Goal: Information Seeking & Learning: Learn about a topic

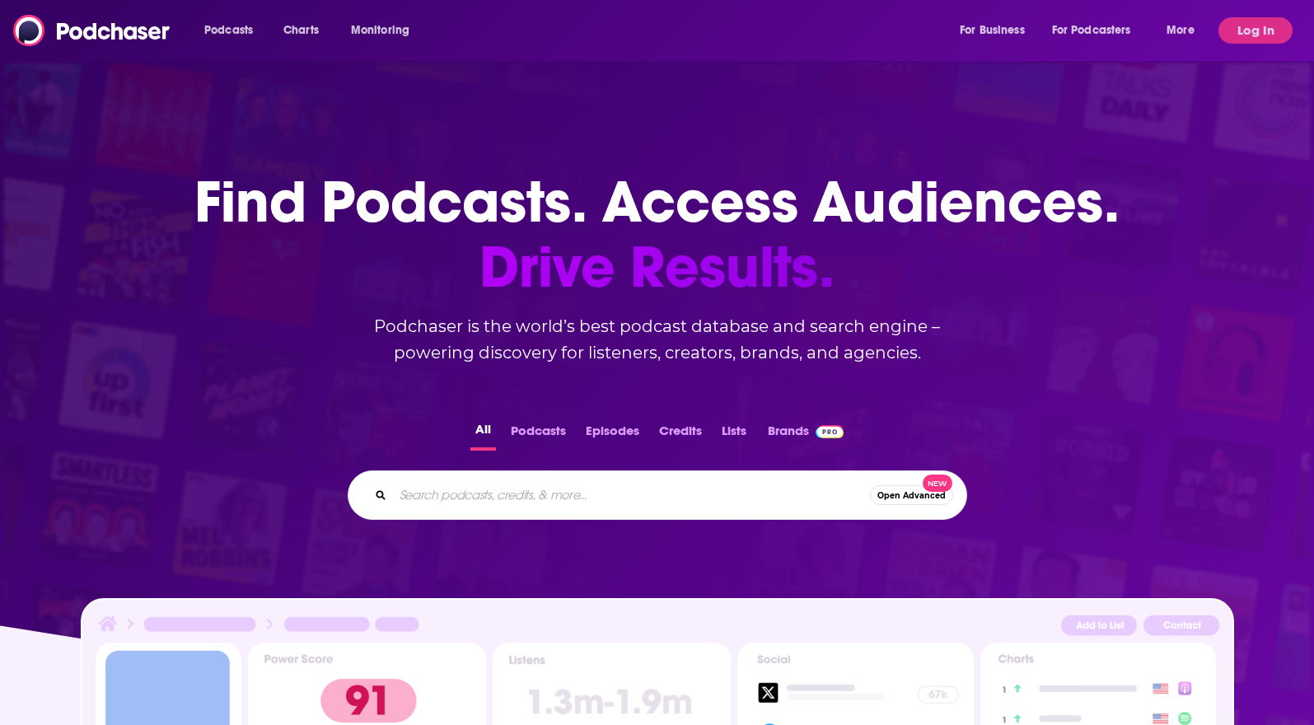
click at [674, 487] on input "Search podcasts, credits, & more..." at bounding box center [631, 495] width 477 height 26
type input "climate changers"
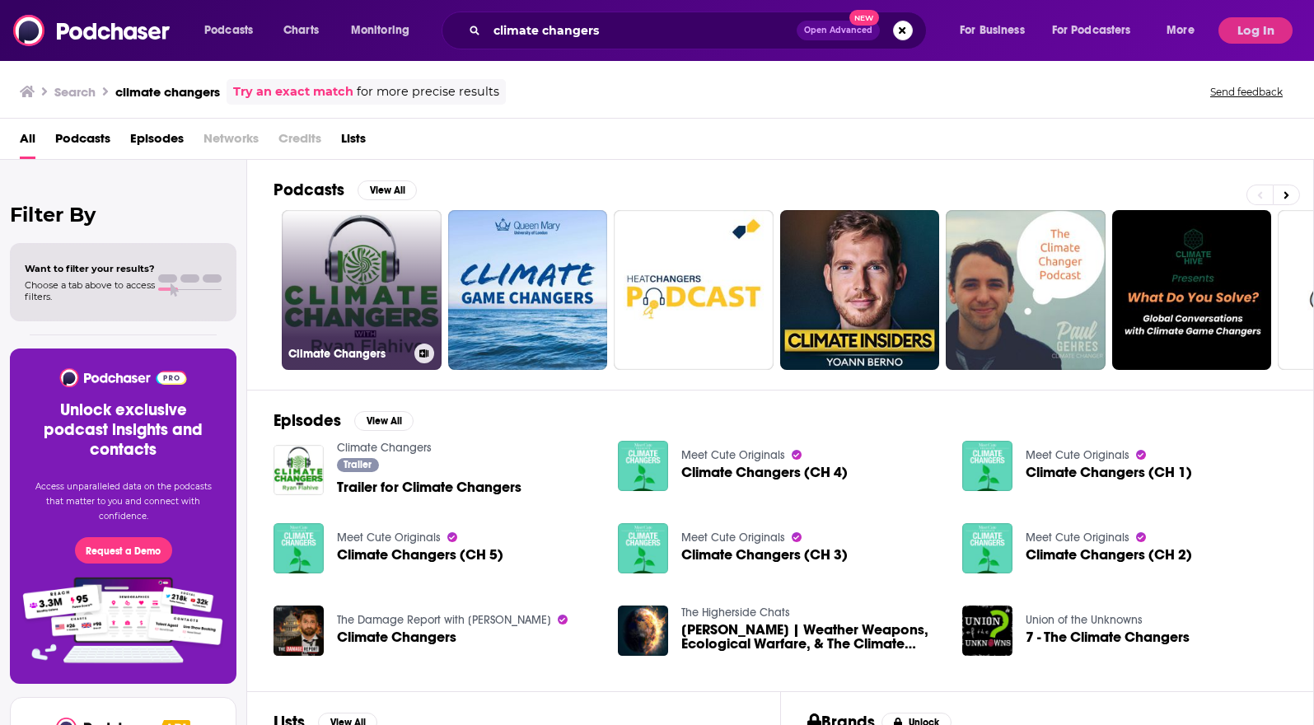
click at [352, 310] on link "Climate Changers" at bounding box center [362, 290] width 160 height 160
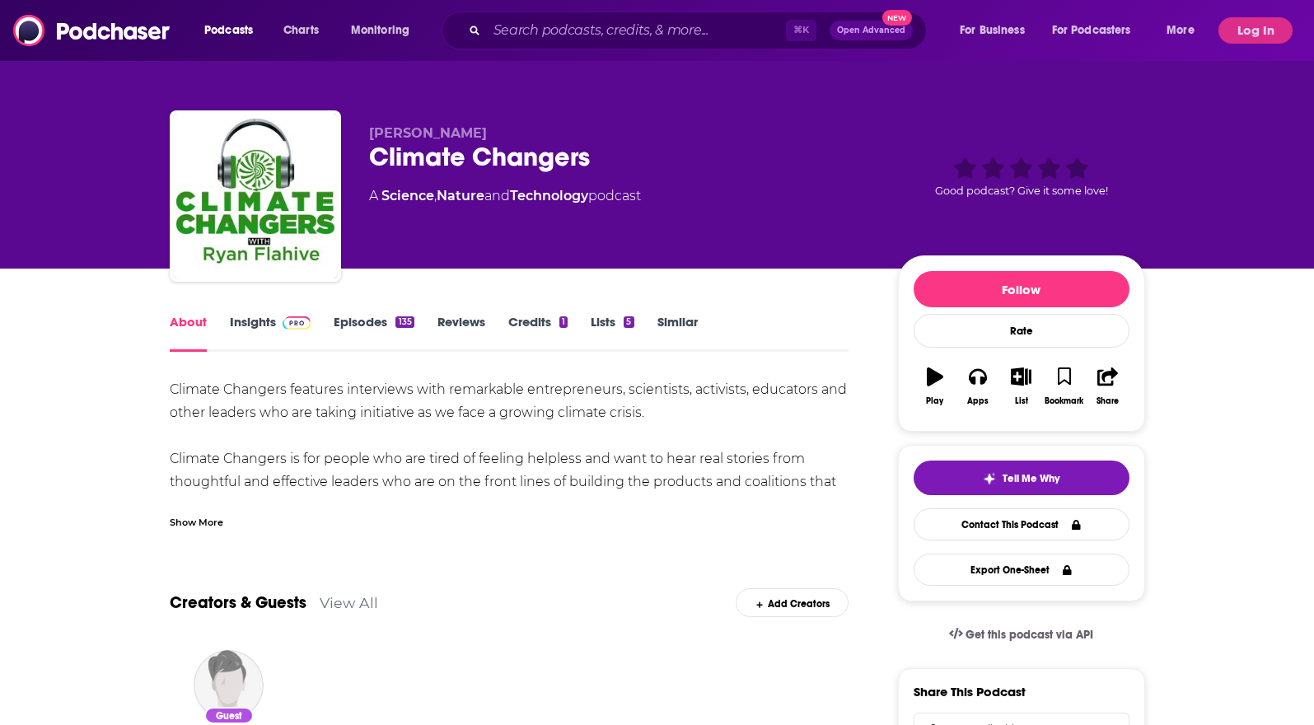
click at [272, 325] on link "Insights" at bounding box center [271, 333] width 82 height 38
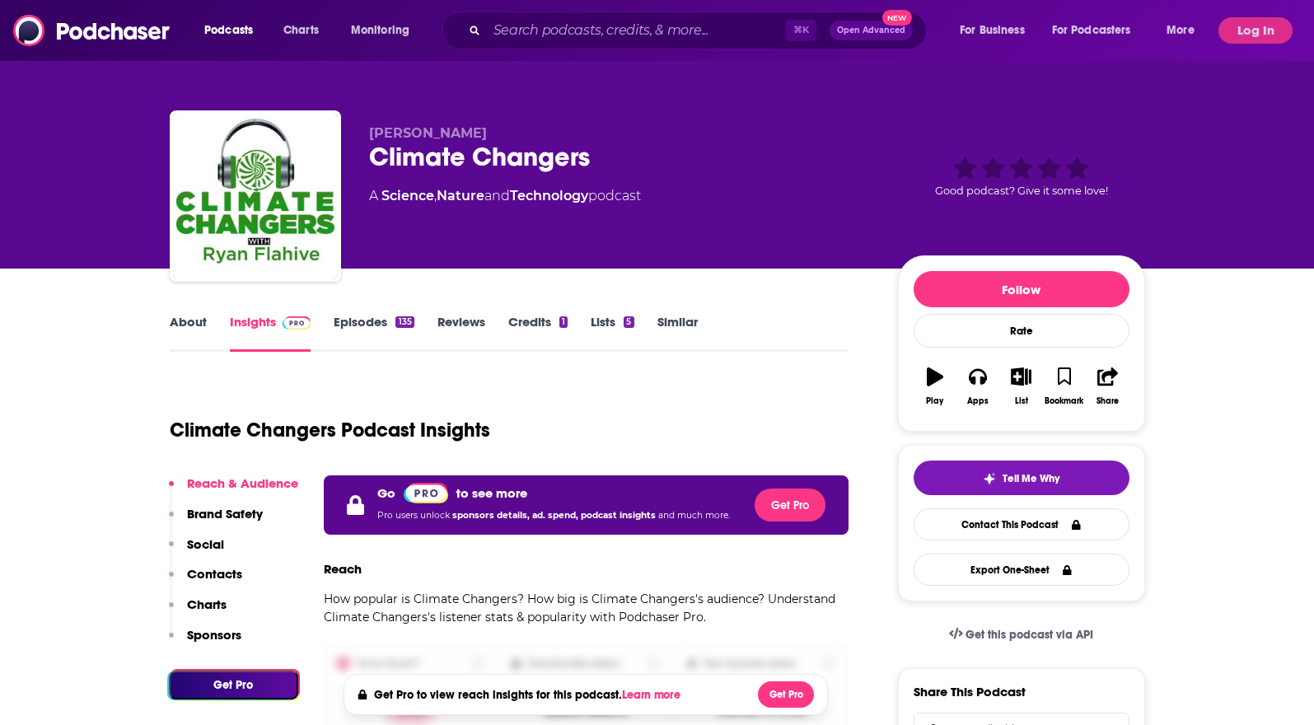
click at [1255, 42] on button "Log In" at bounding box center [1255, 30] width 74 height 26
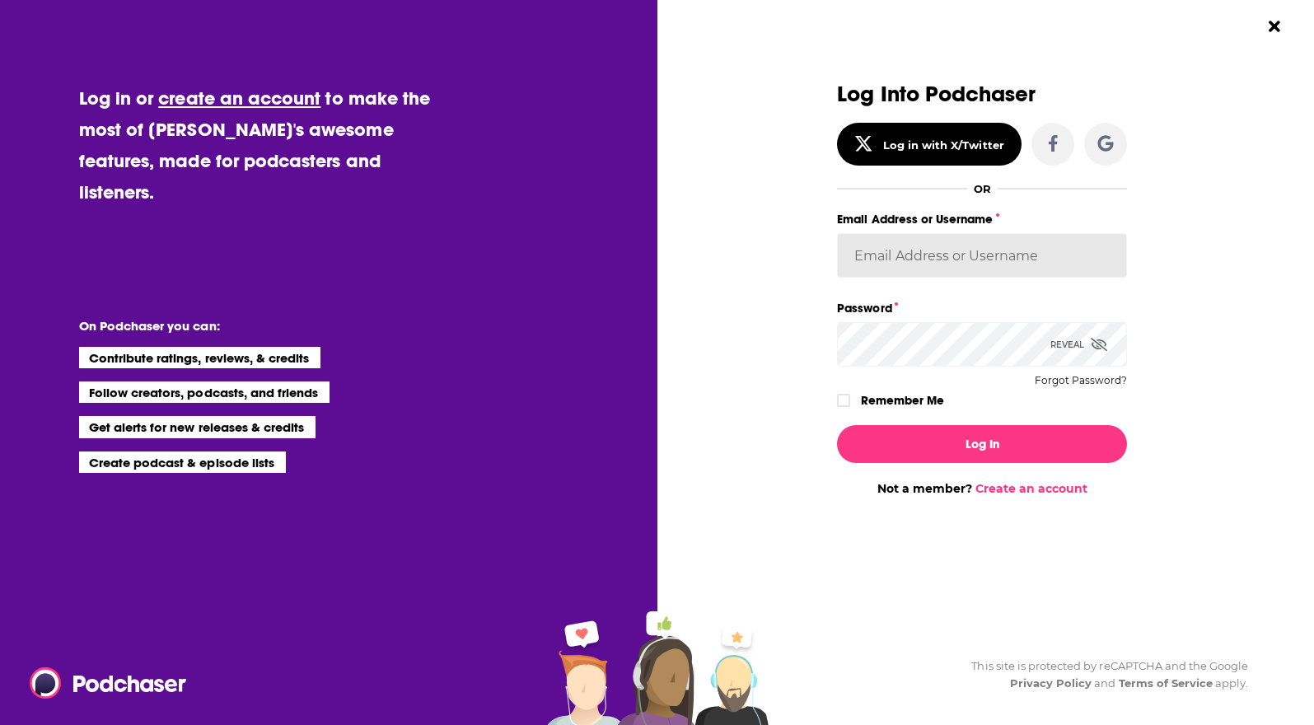
type input "DominikSSN"
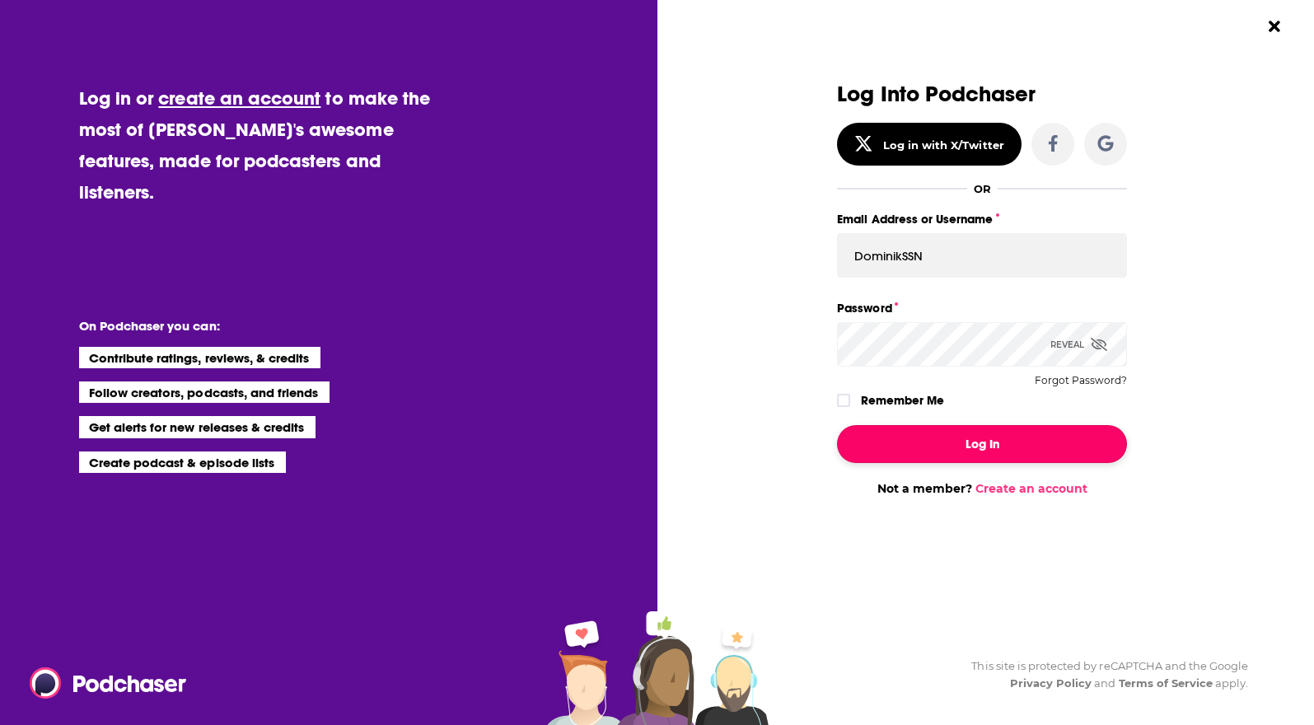
click at [1014, 458] on button "Log In" at bounding box center [982, 444] width 290 height 38
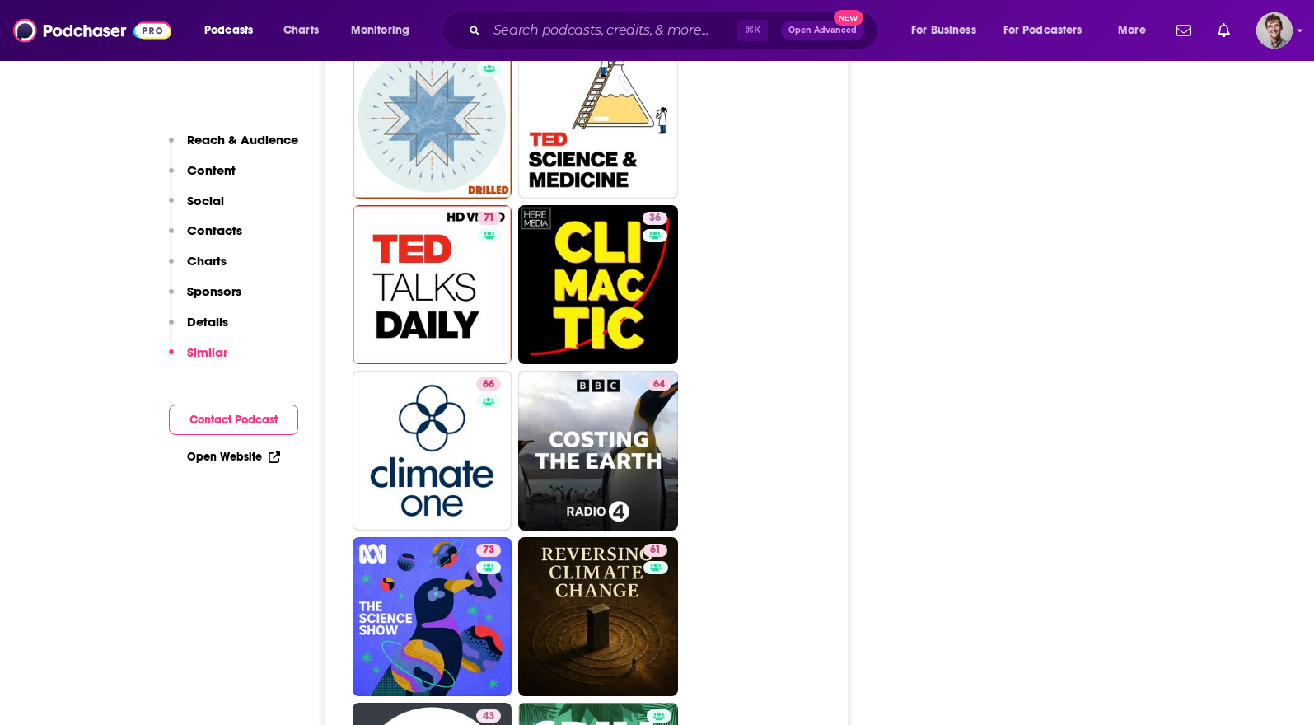
scroll to position [2707, 0]
